Goal: Check status: Check status

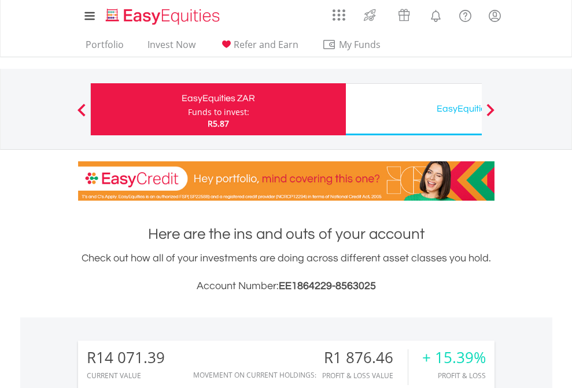
scroll to position [111, 181]
click at [188, 109] on div "Funds to invest:" at bounding box center [218, 112] width 61 height 12
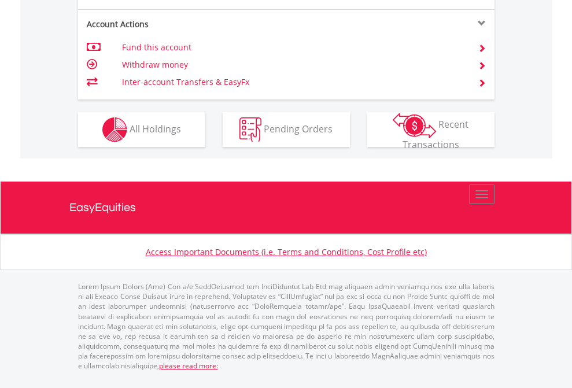
scroll to position [1131, 0]
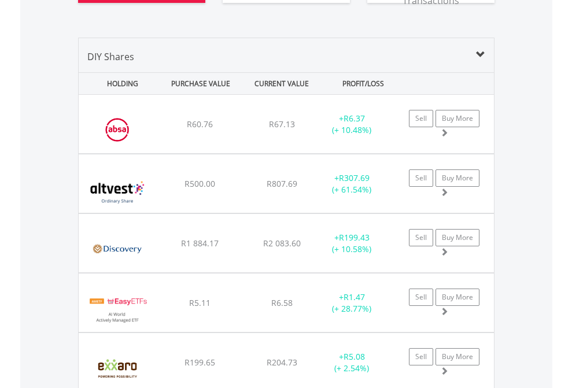
scroll to position [1332, 0]
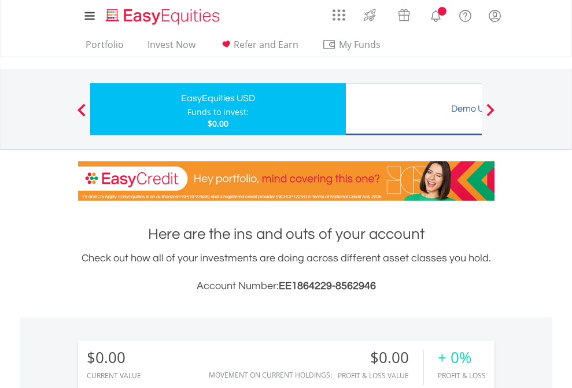
scroll to position [859, 0]
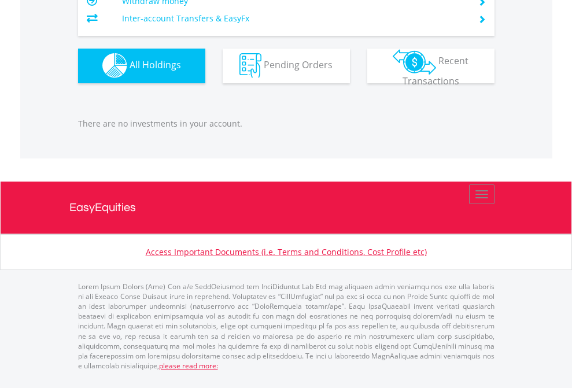
scroll to position [1144, 0]
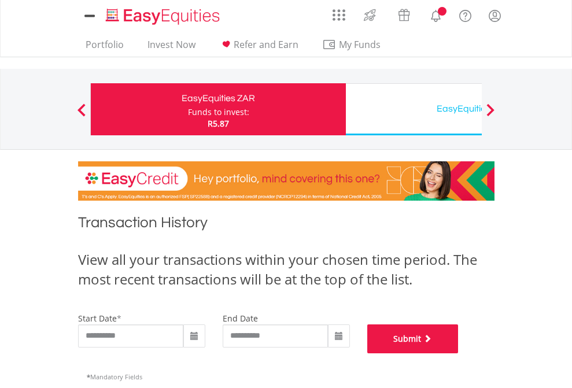
click at [458, 353] on button "Submit" at bounding box center [412, 338] width 91 height 29
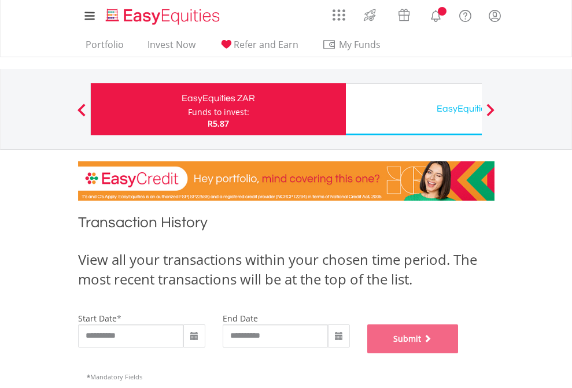
scroll to position [469, 0]
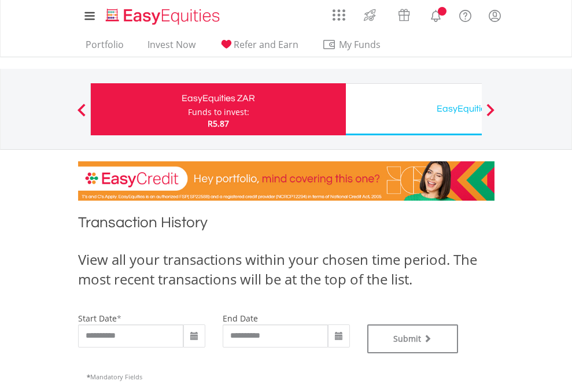
click at [413, 109] on div "EasyEquities USD" at bounding box center [473, 109] width 241 height 16
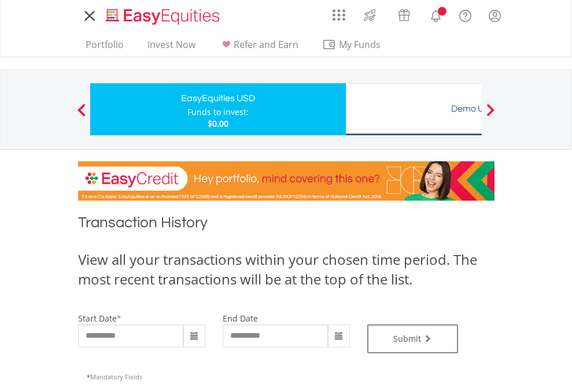
type input "**********"
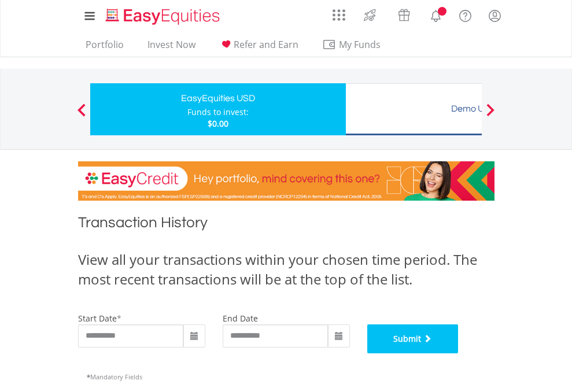
click at [458, 353] on button "Submit" at bounding box center [412, 338] width 91 height 29
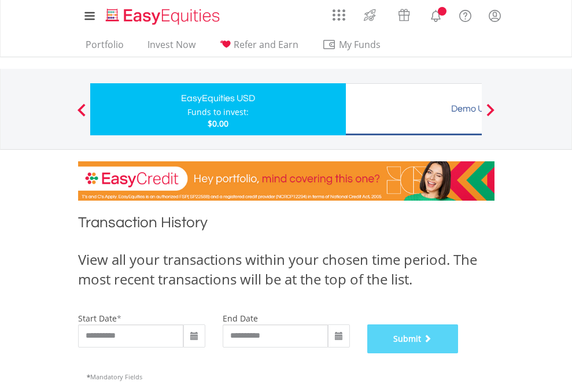
scroll to position [469, 0]
